Goal: Find specific page/section: Find specific page/section

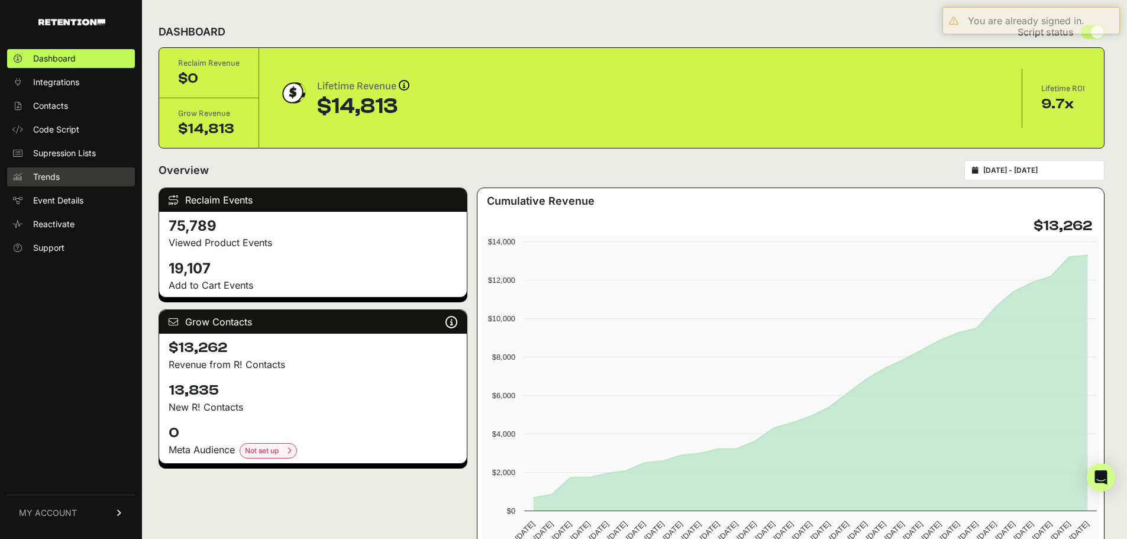
click at [65, 172] on link "Trends" at bounding box center [71, 176] width 128 height 19
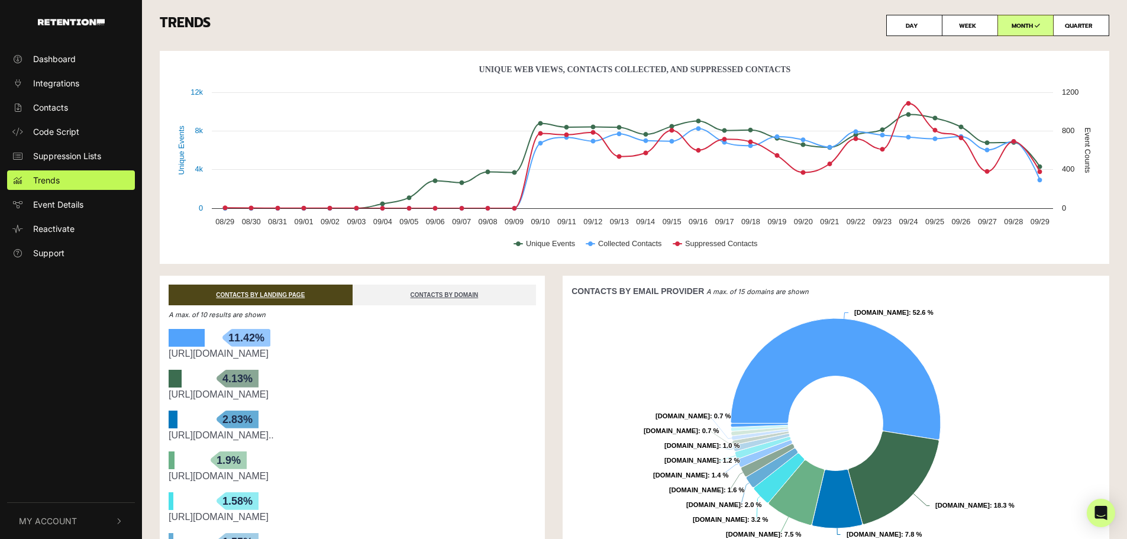
click at [971, 24] on label "WEEK" at bounding box center [970, 25] width 56 height 21
radio input "true"
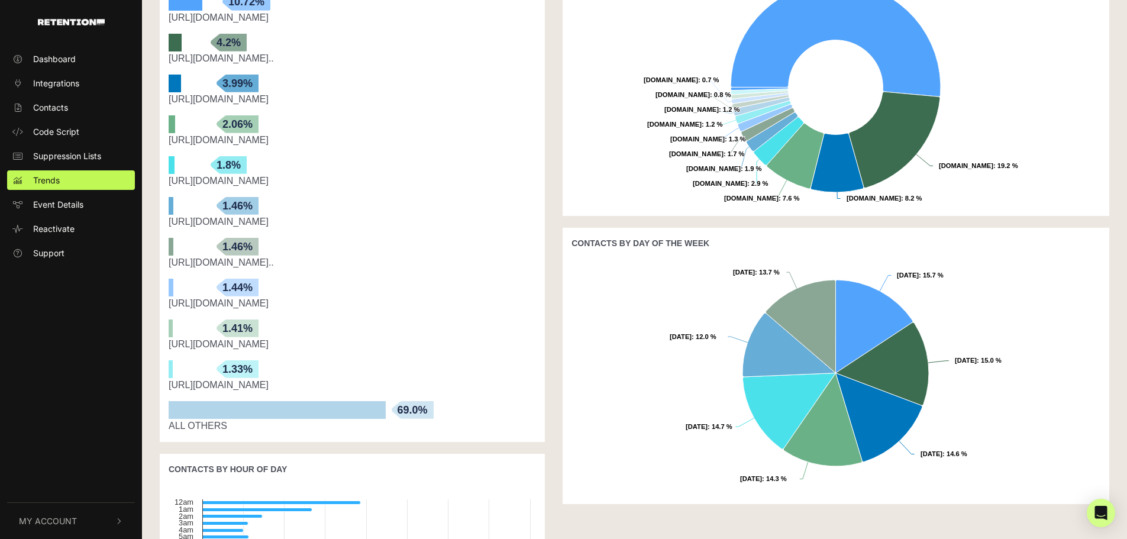
scroll to position [134, 0]
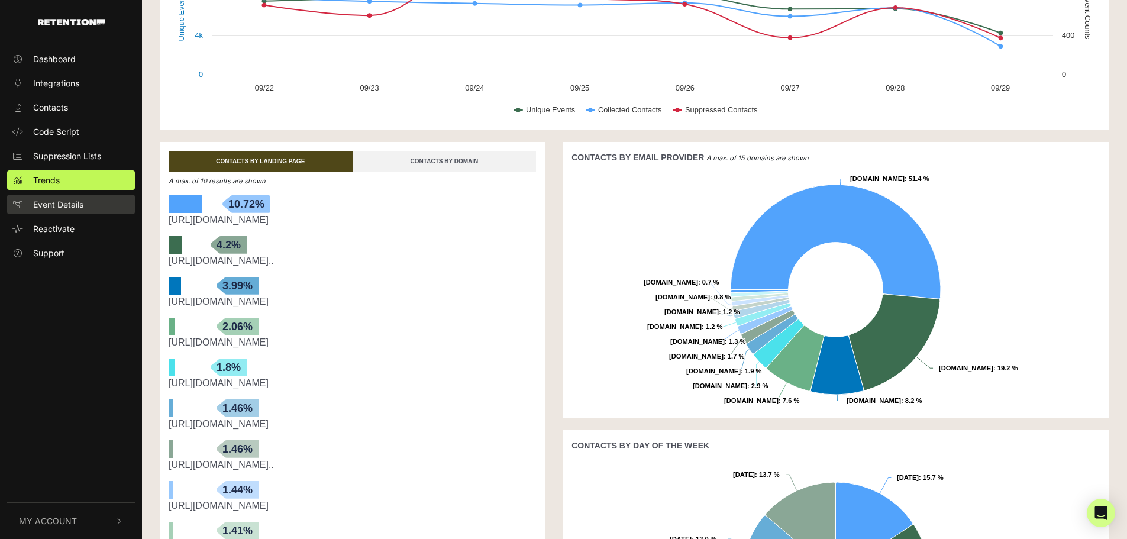
click at [82, 206] on span "Event Details" at bounding box center [58, 204] width 50 height 12
click at [85, 203] on link "Event Details" at bounding box center [71, 205] width 128 height 20
click at [64, 156] on span "Suppression Lists" at bounding box center [67, 156] width 68 height 12
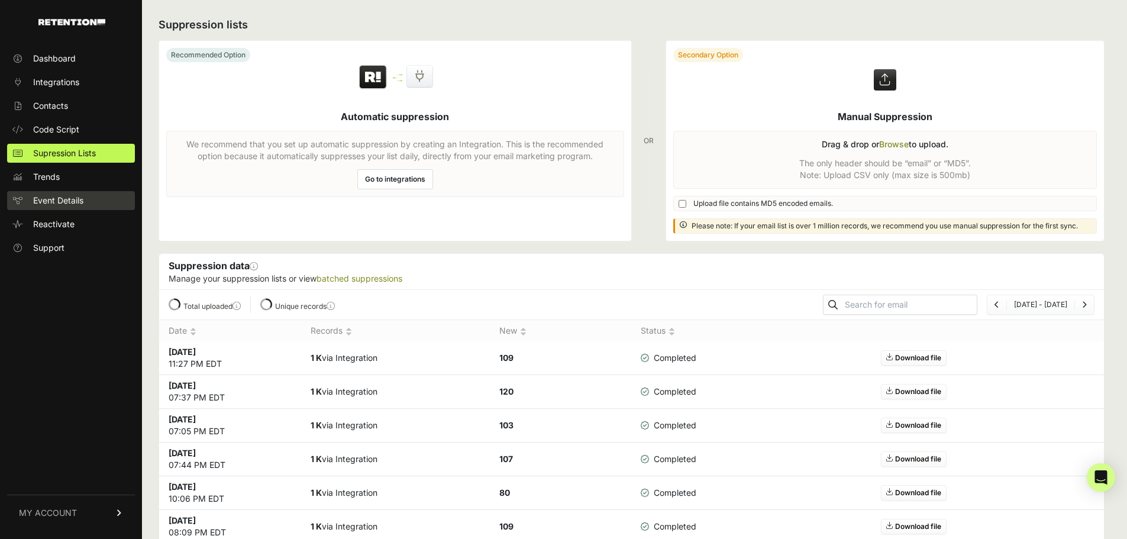
click at [53, 194] on link "Event Details" at bounding box center [71, 200] width 128 height 19
click at [70, 198] on span "Event Details" at bounding box center [58, 201] width 50 height 12
